Goal: Check status

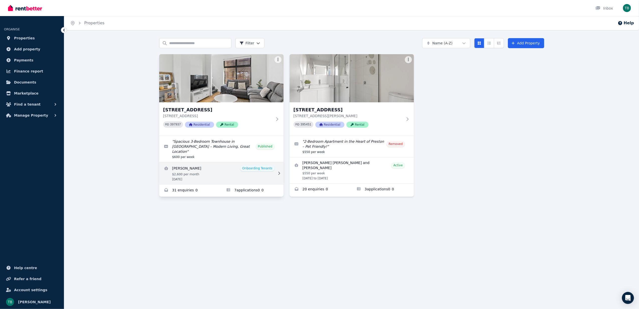
click at [233, 168] on link "View details for Lachlan Viant" at bounding box center [221, 173] width 124 height 22
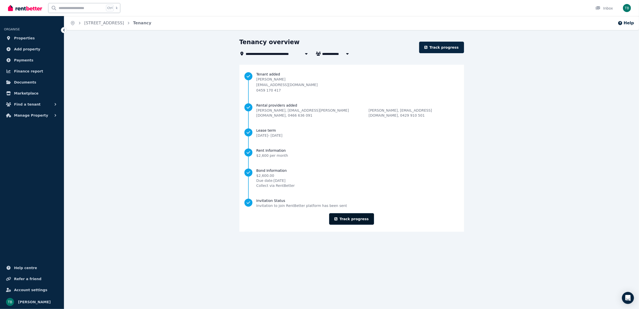
click at [352, 217] on link "Track progress" at bounding box center [351, 219] width 45 height 12
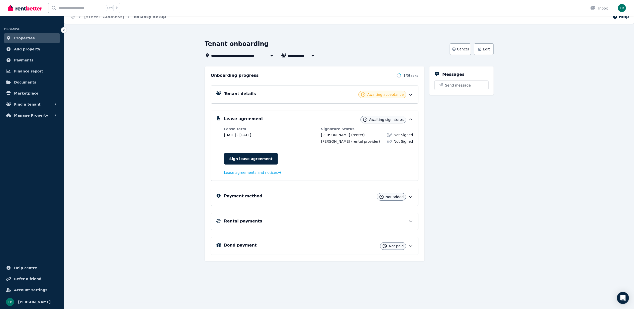
scroll to position [8, 0]
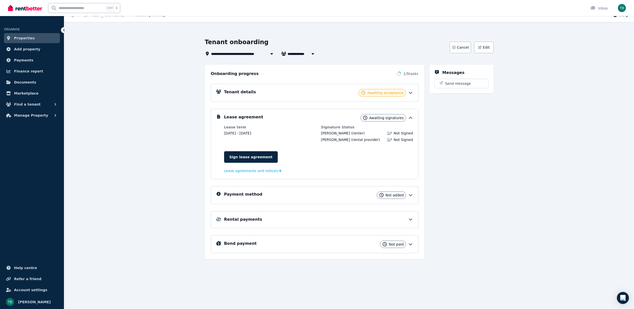
click at [314, 199] on div "Payment method Not added" at bounding box center [318, 195] width 189 height 8
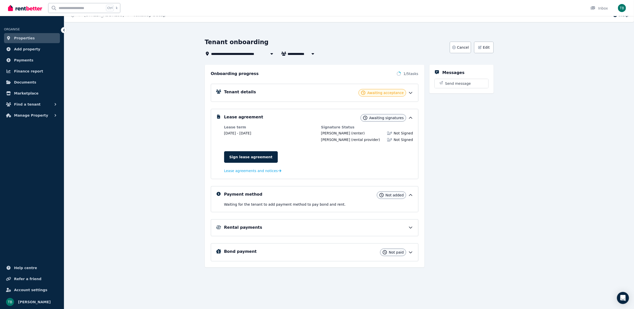
click at [345, 224] on div "Rental payments" at bounding box center [315, 227] width 208 height 17
click at [346, 228] on div "Rental payments" at bounding box center [318, 227] width 189 height 6
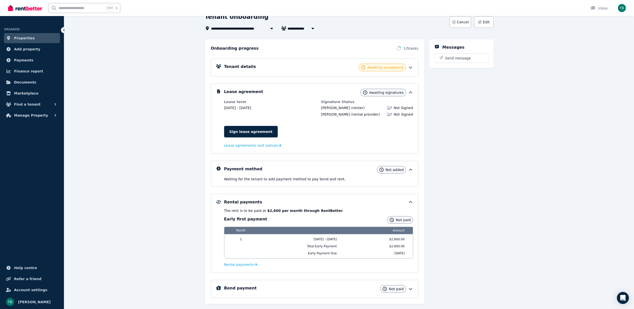
scroll to position [47, 0]
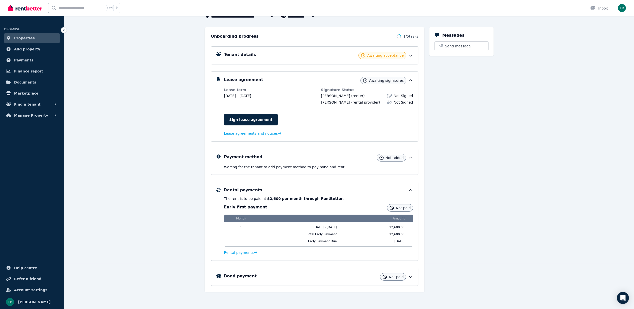
click at [338, 196] on p "The rent is to be paid at $2,600 per month through RentBetter ." at bounding box center [318, 198] width 189 height 5
drag, startPoint x: 363, startPoint y: 193, endPoint x: 414, endPoint y: 194, distance: 51.9
click at [364, 193] on div "Rental payments The rent is to be paid at $2,600 per month through RentBetter .…" at bounding box center [318, 221] width 189 height 68
click at [411, 192] on div "Rental payments The rent is to be paid at $2,600 per month through RentBetter .…" at bounding box center [318, 221] width 189 height 68
click at [409, 189] on icon at bounding box center [410, 190] width 5 height 5
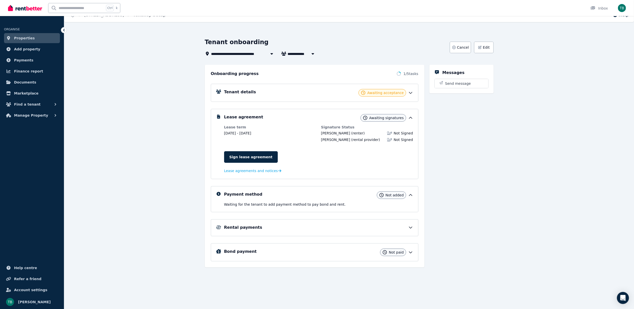
click at [342, 256] on div "Bond payment Not paid" at bounding box center [318, 252] width 189 height 8
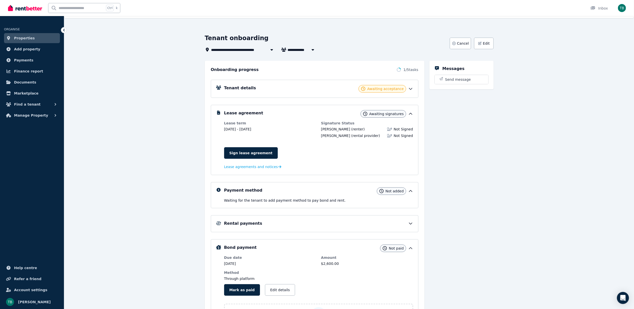
scroll to position [0, 0]
